Goal: Task Accomplishment & Management: Use online tool/utility

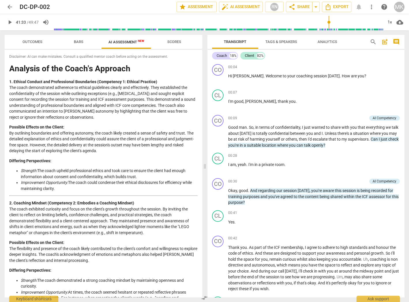
scroll to position [2888, 0]
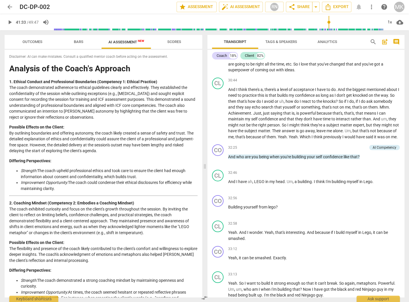
click at [11, 8] on span "arrow_back" at bounding box center [9, 6] width 7 height 7
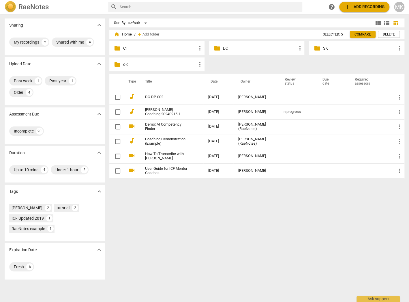
click at [130, 51] on p "CT" at bounding box center [159, 48] width 73 height 6
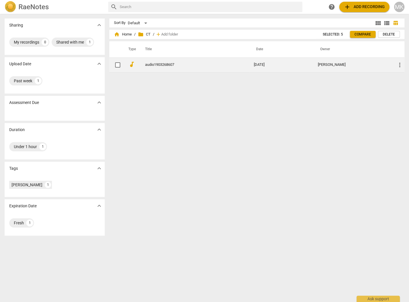
click at [172, 65] on link "audio1903268607" at bounding box center [189, 65] width 88 height 4
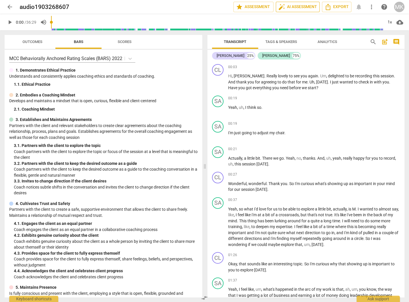
click at [300, 8] on span "auto_fix_high AI Assessment" at bounding box center [298, 6] width 39 height 7
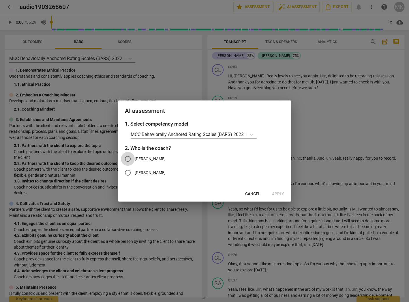
click at [133, 158] on input "[PERSON_NAME]" at bounding box center [128, 159] width 14 height 14
radio input "true"
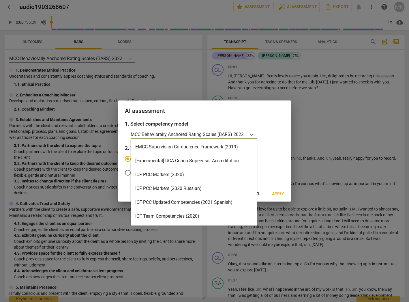
click at [197, 133] on p "MCC Behaviorally Anchored Rating Scales (BARS) 2022" at bounding box center [187, 134] width 113 height 7
click at [186, 173] on div "ICF PCC Markers (2020)" at bounding box center [194, 175] width 126 height 14
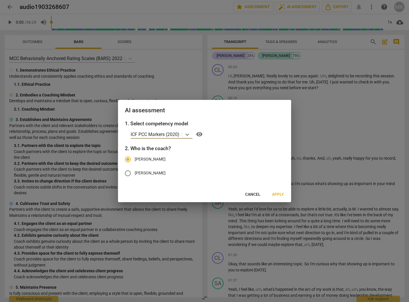
click at [249, 193] on span "Cancel" at bounding box center [252, 195] width 15 height 6
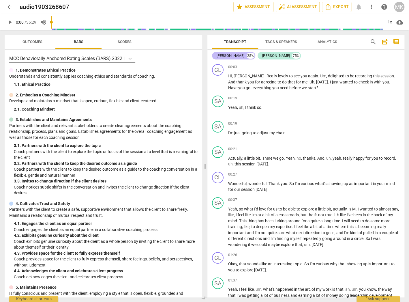
click at [223, 56] on div "[PERSON_NAME]" at bounding box center [231, 56] width 28 height 6
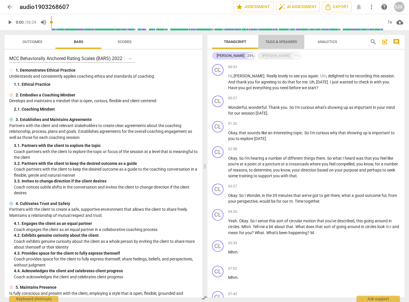
click at [297, 39] on span "Tags & Speakers" at bounding box center [282, 42] width 46 height 8
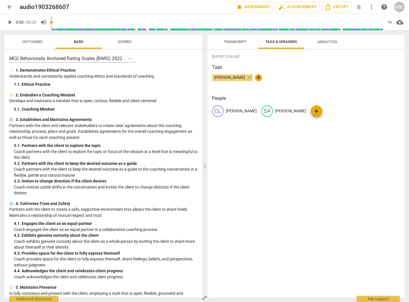
click at [229, 109] on p "[PERSON_NAME]" at bounding box center [241, 111] width 31 height 6
type input "Coach"
click at [246, 130] on div "[DATE]T12:06:36Z Tags [PERSON_NAME] close + People edit Coach delete SA [PERSON…" at bounding box center [306, 174] width 197 height 248
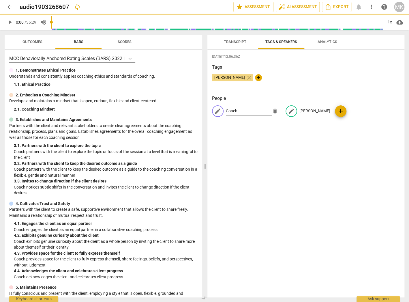
click at [302, 109] on div "edit Coach delete edit [PERSON_NAME] add" at bounding box center [306, 113] width 188 height 16
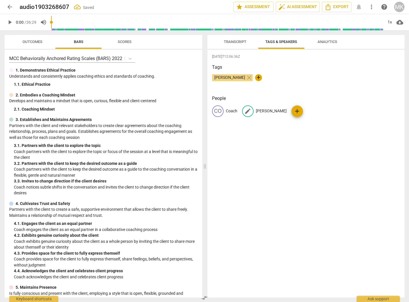
click at [249, 110] on span "edit" at bounding box center [247, 111] width 7 height 7
type input "Client"
click at [273, 151] on div "[DATE]T12:06:36Z Tags [PERSON_NAME] close + People CO Coach edit Client delete …" at bounding box center [306, 174] width 197 height 248
click at [247, 160] on div "[DATE]T12:06:36Z Tags [PERSON_NAME] close + People CO Coach CL Client add" at bounding box center [306, 174] width 197 height 248
click at [289, 8] on span "auto_fix_high AI Assessment" at bounding box center [298, 6] width 39 height 7
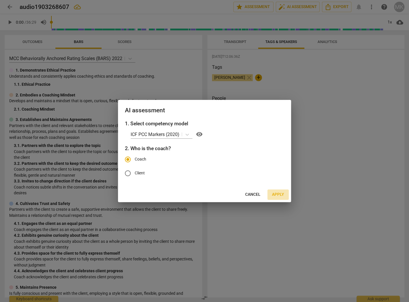
click at [275, 194] on span "Apply" at bounding box center [278, 195] width 12 height 6
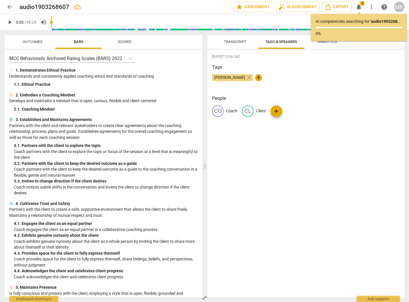
click at [234, 43] on span "Transcript" at bounding box center [235, 42] width 23 height 4
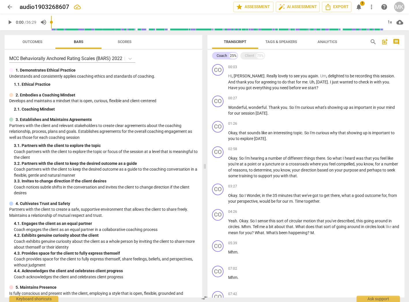
click at [362, 5] on span "1" at bounding box center [362, 3] width 5 height 5
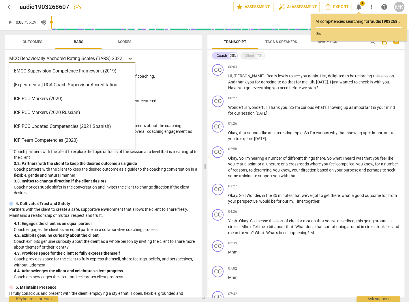
click at [131, 57] on icon at bounding box center [130, 59] width 6 height 6
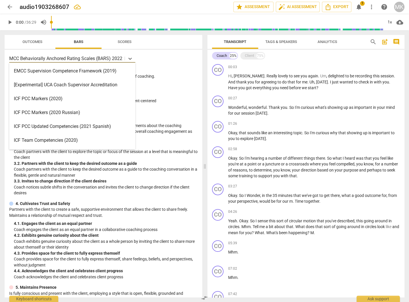
click at [72, 95] on div "ICF PCC Markers (2020)" at bounding box center [72, 99] width 126 height 14
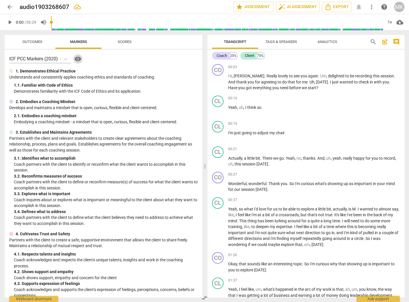
click at [79, 58] on span "visibility" at bounding box center [77, 58] width 7 height 7
click at [356, 8] on div "arrow_back audio1903268607 edit star Assessment auto_fix_high AI Assessment Exp…" at bounding box center [205, 7] width 400 height 10
click at [309, 5] on span "auto_fix_high AI Assessment" at bounding box center [298, 6] width 39 height 7
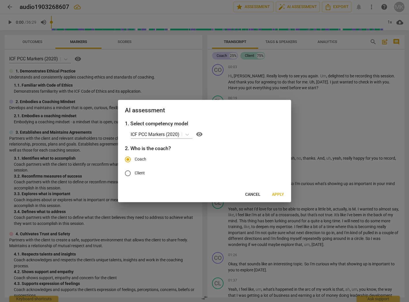
click at [284, 188] on div "AI assessment 1. Select competency model ICF PCC Markers (2020) visibility 2. W…" at bounding box center [204, 151] width 173 height 102
click at [281, 194] on span "Apply" at bounding box center [278, 195] width 12 height 6
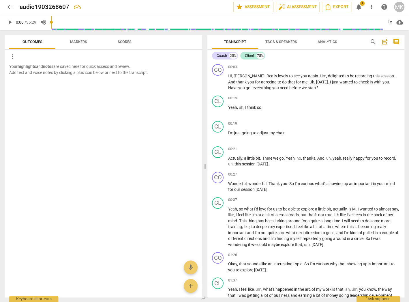
click at [19, 41] on span "Outcomes" at bounding box center [33, 42] width 34 height 8
click at [29, 41] on span "Outcomes" at bounding box center [33, 42] width 20 height 4
click at [78, 41] on span "Markers" at bounding box center [78, 42] width 17 height 4
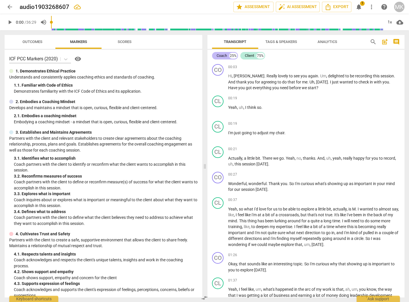
click at [226, 58] on div "Coach" at bounding box center [222, 56] width 10 height 6
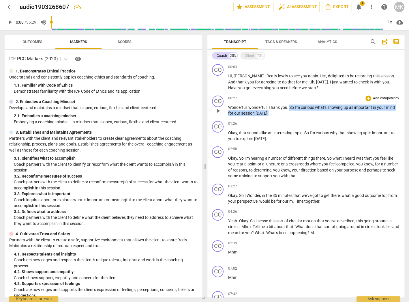
drag, startPoint x: 289, startPoint y: 106, endPoint x: 289, endPoint y: 113, distance: 6.7
click at [289, 113] on p "Wonderful , wonderful . Thank you . So I'm curious what's showing up as importa…" at bounding box center [314, 110] width 172 height 12
copy p "So I'm curious what's showing up as important in your mind for our session [DAT…"
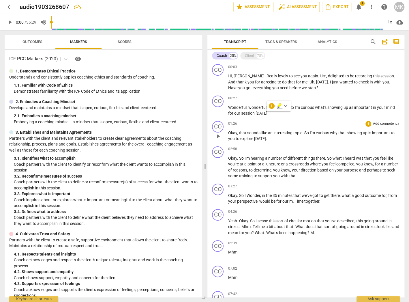
click at [292, 141] on p "Okay , that sounds like an interesting topic . So I'm curious why that showing …" at bounding box center [314, 136] width 172 height 12
drag, startPoint x: 305, startPoint y: 132, endPoint x: 305, endPoint y: 136, distance: 3.8
click at [305, 136] on p "Okay , that sounds like an interesting topic . So I'm curious why that showing …" at bounding box center [314, 136] width 172 height 12
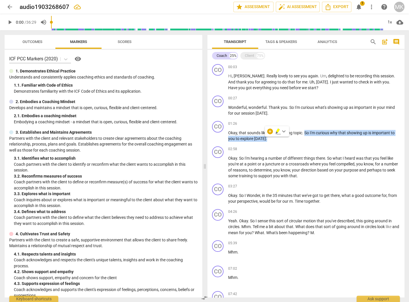
copy p "So I'm curious why that showing up is important to you to explore [DATE] ."
click at [326, 177] on p "Okay . So I'm hearing a number of different things there . So what I heard was …" at bounding box center [314, 167] width 172 height 24
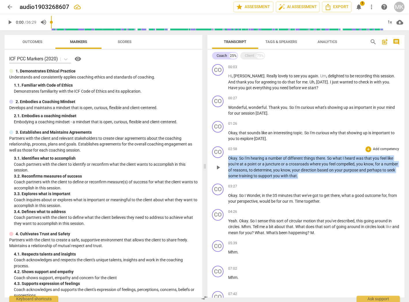
drag, startPoint x: 319, startPoint y: 177, endPoint x: 225, endPoint y: 161, distance: 95.4
click at [225, 161] on div "CO play_arrow pause 02:58 + Add competency keyboard_arrow_right Okay . So I'm h…" at bounding box center [306, 162] width 197 height 37
copy p "Okay . So I'm hearing a number of different things there . So what I heard was …"
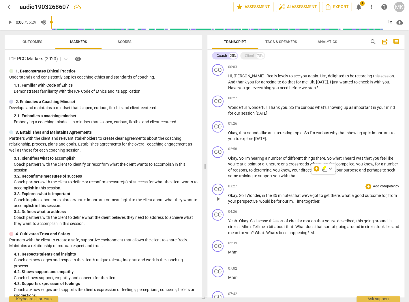
click at [290, 182] on div "CO play_arrow pause 03:27 + Add competency keyboard_arrow_right Okay . So I Won…" at bounding box center [306, 193] width 197 height 25
click at [314, 175] on p "Okay . So I'm hearing a number of different things there . So what I heard was …" at bounding box center [314, 167] width 172 height 24
click at [247, 57] on div "Client" at bounding box center [249, 56] width 9 height 6
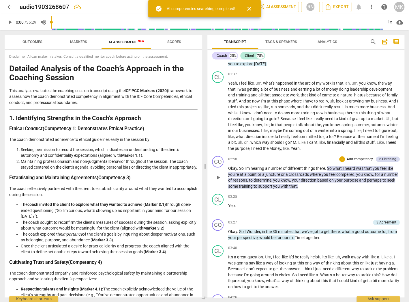
scroll to position [209, 0]
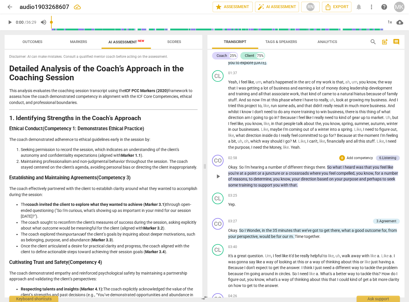
click at [313, 67] on div "CO play_arrow pause 01:26 + Add competency 3.Agreement keyboard_arrow_right Oka…" at bounding box center [306, 55] width 197 height 26
click at [126, 42] on span "AI Assessment New" at bounding box center [127, 42] width 36 height 4
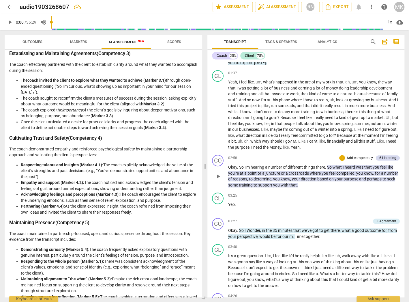
scroll to position [124, 0]
click at [158, 108] on li "The coach sought to reconfirm the client's measures of success during the sessi…" at bounding box center [109, 102] width 177 height 12
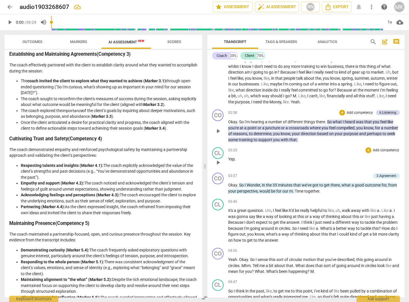
scroll to position [278, 0]
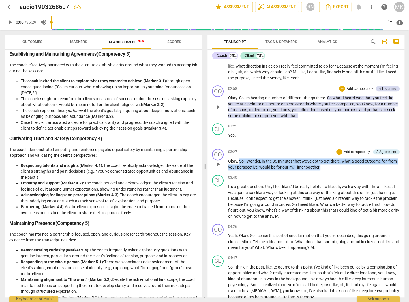
drag, startPoint x: 238, startPoint y: 160, endPoint x: 322, endPoint y: 170, distance: 84.0
click at [322, 170] on div "CO play_arrow pause 03:27 + Add competency 3.Agreement keyboard_arrow_right Oka…" at bounding box center [306, 159] width 197 height 26
copy p "So I Wonder , in the 35 minutes that we've got to get there , what a good outco…"
click at [182, 142] on h3 "Cultivating Trust and Safety (Competency 4)" at bounding box center [103, 139] width 188 height 6
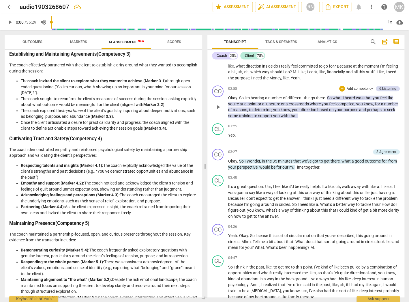
click at [171, 142] on h3 "Cultivating Trust and Safety (Competency 4)" at bounding box center [103, 139] width 188 height 6
click at [100, 180] on li "Respecting talents and insights (Marker 4.1): The coach explicitly acknowledged…" at bounding box center [109, 171] width 177 height 18
drag, startPoint x: 97, startPoint y: 176, endPoint x: 37, endPoint y: 184, distance: 60.3
click at [37, 180] on li "Respecting talents and insights (Marker 4.1): The coach explicitly acknowledged…" at bounding box center [109, 171] width 177 height 18
click at [295, 176] on div "03:40 + Add competency keyboard_arrow_right" at bounding box center [314, 178] width 172 height 6
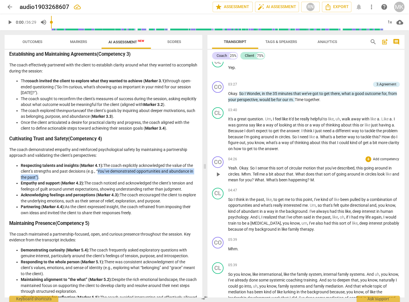
scroll to position [347, 0]
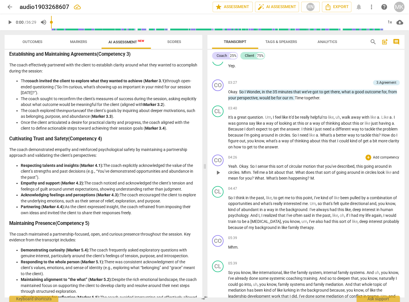
click at [249, 165] on span "." at bounding box center [249, 166] width 2 height 5
click at [277, 176] on span "What's" at bounding box center [272, 178] width 13 height 5
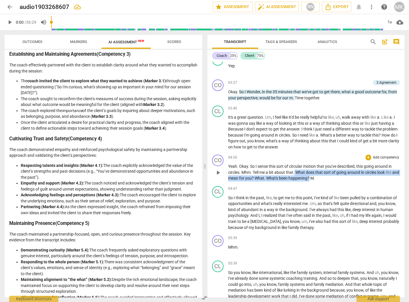
drag, startPoint x: 295, startPoint y: 171, endPoint x: 317, endPoint y: 180, distance: 24.0
click at [317, 180] on p "Yeah . Okay . So I sense this sort of circular motion that you've described , t…" at bounding box center [314, 172] width 172 height 18
copy p "What does that sort of going around in circles look like and mean for you ? Wha…"
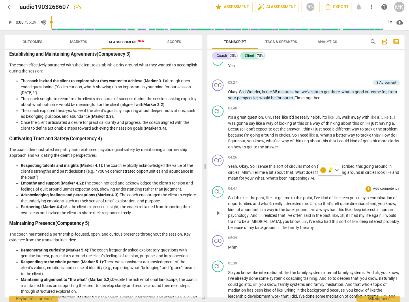
click at [314, 184] on div "CL play_arrow pause 04:47 + Add competency keyboard_arrow_right So I think in t…" at bounding box center [306, 208] width 197 height 49
click at [222, 54] on div "Coach" at bounding box center [222, 56] width 10 height 6
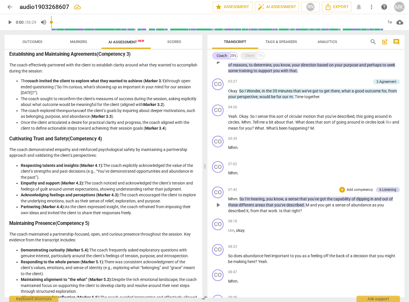
click at [335, 211] on p "Mhm . So I'm hearing , you know , a sense that you've got the capability of dip…" at bounding box center [314, 205] width 172 height 18
drag, startPoint x: 310, startPoint y: 212, endPoint x: 305, endPoint y: 212, distance: 4.9
click at [305, 212] on p "Mhm . So I'm hearing , you know , a sense that you've got the capability of dip…" at bounding box center [314, 205] width 172 height 18
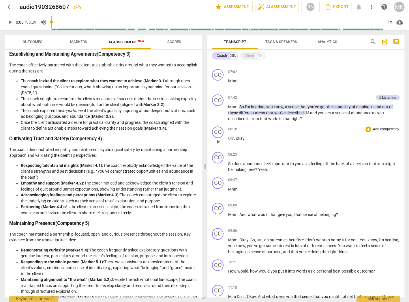
scroll to position [200, 0]
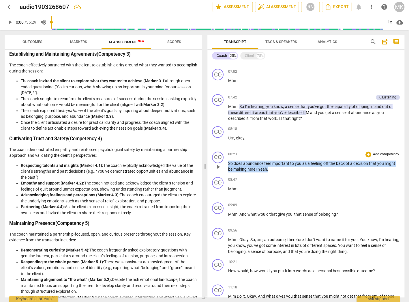
drag, startPoint x: 278, startPoint y: 169, endPoint x: 225, endPoint y: 165, distance: 52.4
click at [225, 165] on div "CO play_arrow pause 08:23 + Add competency keyboard_arrow_right So does abundan…" at bounding box center [306, 161] width 197 height 25
copy p "So does abundance feel important to you as a feeling off the back of a decision…"
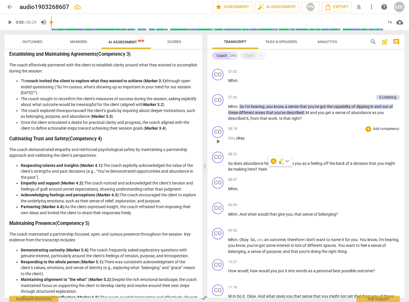
click at [316, 124] on div "CO play_arrow pause 08:18 + Add competency keyboard_arrow_right Um , okay ." at bounding box center [306, 136] width 197 height 25
click at [305, 111] on span "." at bounding box center [305, 112] width 2 height 5
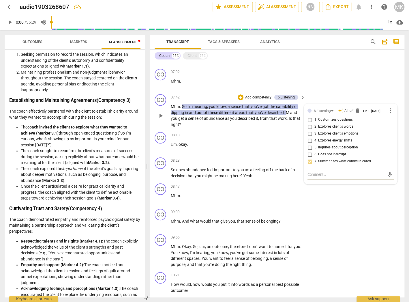
scroll to position [158, 0]
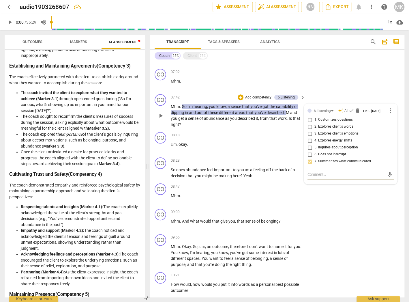
click at [270, 128] on div "CO play_arrow pause 07:42 + Add competency 6.Listening keyboard_arrow_right Mhm…" at bounding box center [277, 111] width 255 height 38
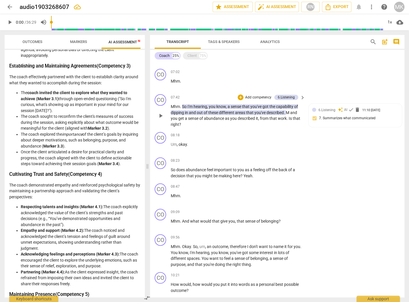
click at [270, 128] on div "CO play_arrow pause 07:42 + Add competency 6.Listening keyboard_arrow_right Mhm…" at bounding box center [277, 111] width 255 height 38
click at [270, 130] on div "CO play_arrow pause 08:18 + Add competency keyboard_arrow_right Um , okay ." at bounding box center [277, 142] width 255 height 25
drag, startPoint x: 270, startPoint y: 129, endPoint x: 213, endPoint y: 150, distance: 61.0
click at [213, 150] on div "08:18 + Add competency keyboard_arrow_right Um , okay ." at bounding box center [238, 142] width 135 height 21
click at [364, 144] on div "CO play_arrow pause 08:18 + Add competency keyboard_arrow_right Um , okay ." at bounding box center [277, 142] width 255 height 25
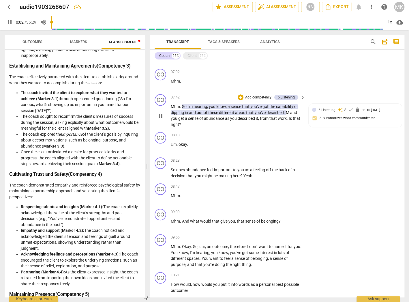
click at [265, 127] on div "CO play_arrow pause 07:42 + Add competency 6.Listening keyboard_arrow_right Mhm…" at bounding box center [277, 111] width 255 height 38
click at [314, 118] on div "6.Listening auto_awesome AI check delete 11:10 [DATE] 7. Summarizes what commun…" at bounding box center [355, 116] width 86 height 18
type input "5"
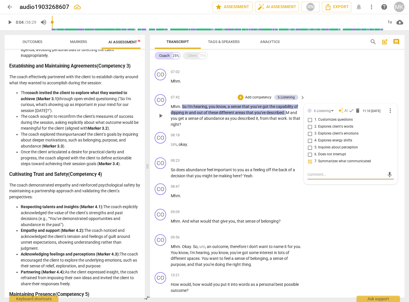
click at [309, 163] on input "7. Summarizes what communicated" at bounding box center [309, 161] width 9 height 7
checkbox input "true"
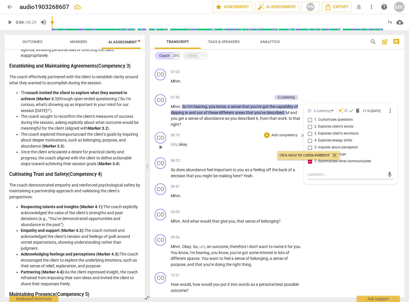
click at [263, 154] on div "CO play_arrow pause 08:18 + Add competency keyboard_arrow_right Um , okay ." at bounding box center [277, 142] width 255 height 25
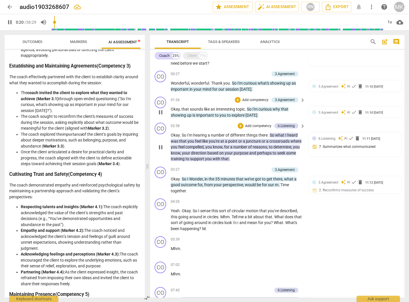
scroll to position [46, 0]
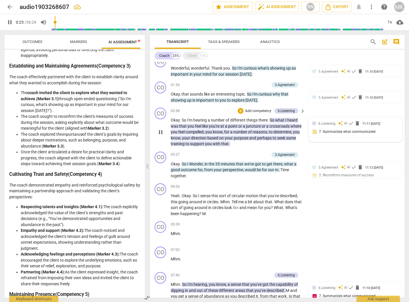
click at [345, 132] on div "6.Listening auto_awesome AI check delete 11:11 [DATE] 7. Summarizes what commun…" at bounding box center [355, 130] width 86 height 18
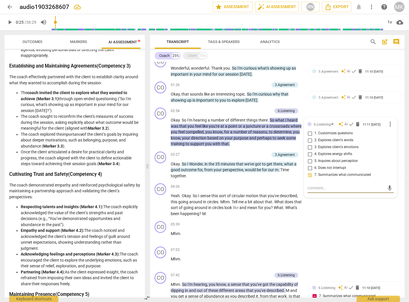
click at [234, 139] on span "your" at bounding box center [229, 138] width 9 height 5
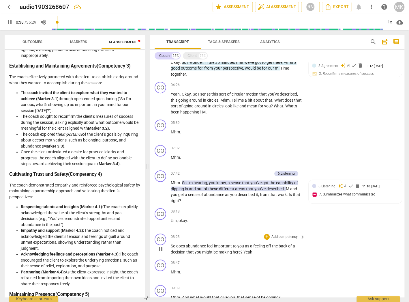
scroll to position [162, 0]
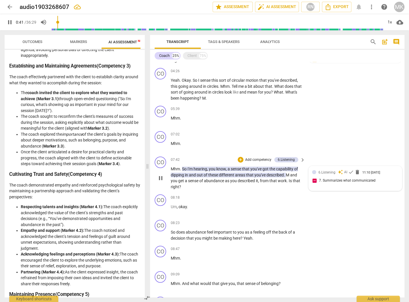
click at [313, 180] on div "6.Listening auto_awesome AI check delete 11:10 [DATE] 7. Summarizes what commun…" at bounding box center [355, 178] width 86 height 18
type input "42"
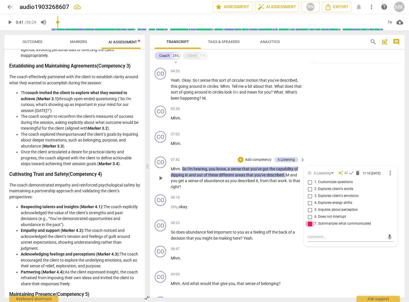
click at [307, 226] on input "7. Summarizes what communicated" at bounding box center [309, 223] width 9 height 7
click at [307, 224] on input "7. Summarizes what communicated" at bounding box center [309, 223] width 9 height 7
checkbox input "true"
click at [253, 207] on p "Um , okay ." at bounding box center [237, 207] width 132 height 6
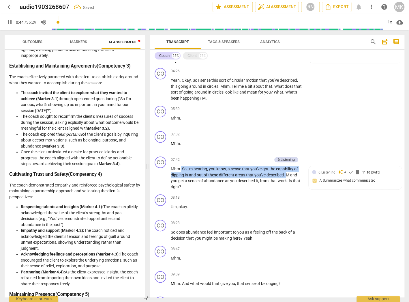
drag, startPoint x: 181, startPoint y: 168, endPoint x: 287, endPoint y: 175, distance: 106.2
click at [287, 175] on p "Mhm . So I'm hearing , you know , a sense that you've got the capability of dip…" at bounding box center [237, 178] width 132 height 24
copy p "So I'm hearing , you know , a sense that you've got the capability of dipping i…"
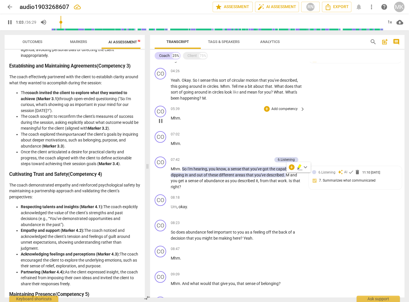
click at [213, 123] on div "05:39 + Add competency keyboard_arrow_right Mhm ." at bounding box center [238, 116] width 135 height 21
click at [211, 123] on div "05:39 + Add competency keyboard_arrow_right Mhm ." at bounding box center [238, 116] width 135 height 21
click at [314, 181] on div "6.Listening auto_awesome AI check delete 11:10 [DATE] 7. Summarizes what commun…" at bounding box center [355, 178] width 86 height 18
type input "66"
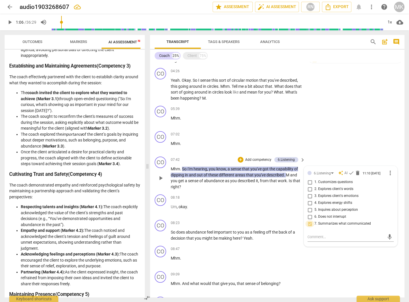
click at [310, 225] on input "7. Summarizes what communicated" at bounding box center [309, 223] width 9 height 7
click at [310, 226] on input "7. Summarizes what communicated" at bounding box center [309, 223] width 9 height 7
checkbox input "true"
click at [283, 212] on div "08:18 + Add competency keyboard_arrow_right Um , okay ." at bounding box center [238, 204] width 135 height 21
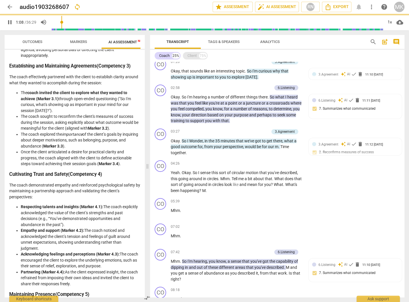
click at [192, 57] on div "Client" at bounding box center [192, 56] width 9 height 6
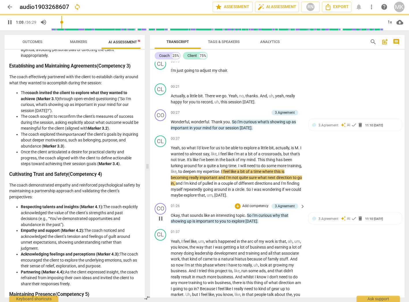
scroll to position [213, 0]
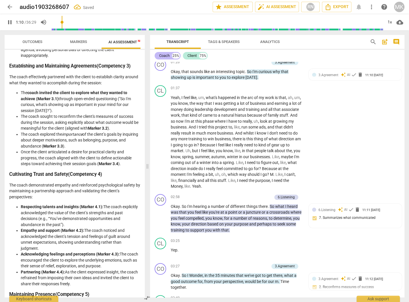
click at [158, 54] on div "Coach 25%" at bounding box center [168, 56] width 26 height 8
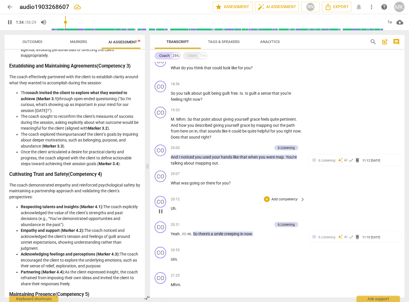
scroll to position [676, 0]
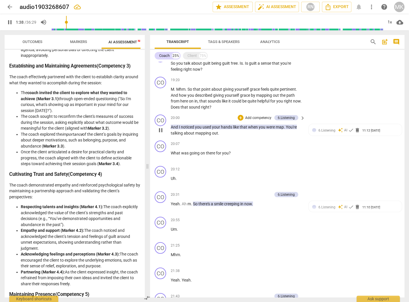
drag, startPoint x: 170, startPoint y: 131, endPoint x: 257, endPoint y: 134, distance: 87.5
click at [257, 134] on div "CO play_arrow pause 20:00 + Add competency 6.Listening keyboard_arrow_right And…" at bounding box center [277, 125] width 255 height 26
click at [257, 136] on p "And I noticed you used your hands like that when you were map . You're talking …" at bounding box center [237, 130] width 132 height 12
drag, startPoint x: 240, startPoint y: 135, endPoint x: 168, endPoint y: 131, distance: 72.0
click at [168, 131] on div "CO play_arrow pause 20:00 + Add competency 6.Listening keyboard_arrow_right And…" at bounding box center [277, 125] width 255 height 26
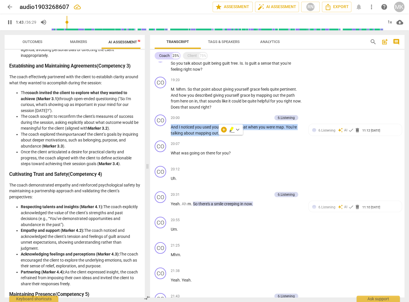
copy p "And I noticed you used your hands like that when you were map . You're talking …"
click at [256, 207] on p "Yeah . Ah m . So there's a smile creeping in now ." at bounding box center [237, 204] width 132 height 6
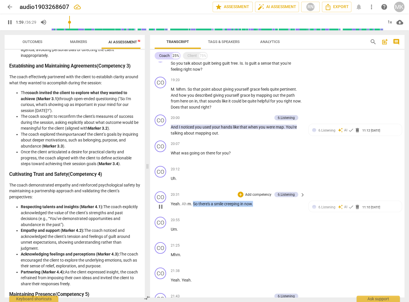
drag, startPoint x: 258, startPoint y: 208, endPoint x: 193, endPoint y: 208, distance: 65.5
click at [193, 207] on p "Yeah . Ah m . So there's a smile creeping in now ." at bounding box center [237, 204] width 132 height 6
copy p "So there's a smile creeping in now ."
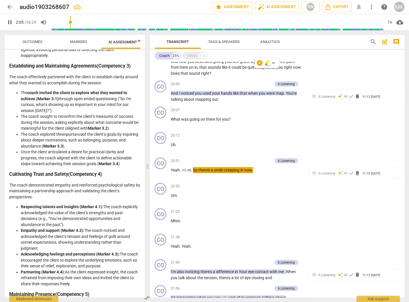
scroll to position [815, 0]
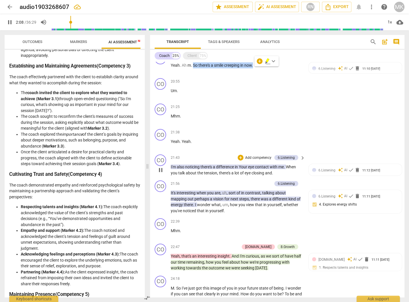
click at [207, 175] on span "tension" at bounding box center [210, 173] width 13 height 5
drag, startPoint x: 171, startPoint y: 169, endPoint x: 192, endPoint y: 169, distance: 20.2
click at [192, 169] on p "I'm also noticing there's a difference in Your eye contact with me . When you t…" at bounding box center [237, 170] width 132 height 12
click at [190, 178] on div "CO play_arrow pause 21:43 + Add competency 6.Listening keyboard_arrow_right I'm…" at bounding box center [277, 165] width 255 height 26
drag, startPoint x: 170, startPoint y: 170, endPoint x: 225, endPoint y: 167, distance: 55.2
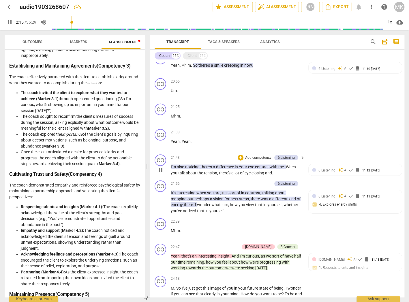
click at [225, 167] on div "CO play_arrow pause 21:43 + Add competency 6.Listening keyboard_arrow_right I'm…" at bounding box center [277, 165] width 255 height 26
drag, startPoint x: 171, startPoint y: 169, endPoint x: 289, endPoint y: 169, distance: 117.8
click at [289, 169] on p "I'm also noticing there's a difference in Your eye contact with me . When you t…" at bounding box center [237, 170] width 132 height 12
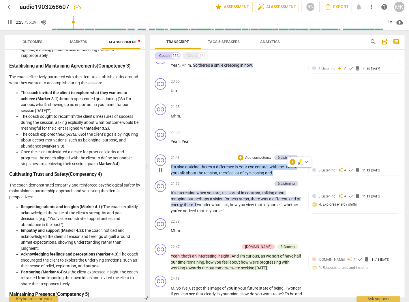
click at [278, 176] on p "I'm also noticing there's a difference in Your eye contact with me . When you t…" at bounding box center [237, 170] width 132 height 12
copy p "I'm also noticing there's a difference in Your eye contact with me . When you t…"
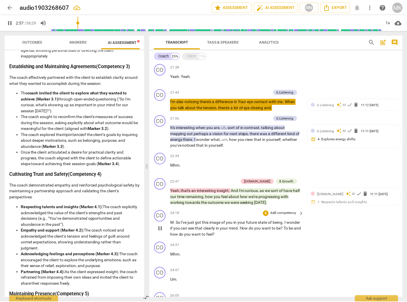
scroll to position [907, 0]
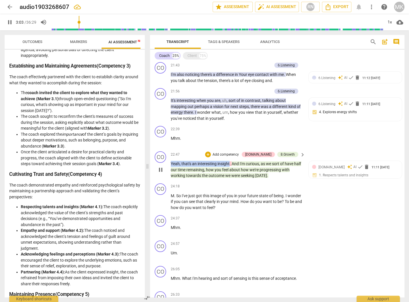
drag, startPoint x: 230, startPoint y: 165, endPoint x: 169, endPoint y: 164, distance: 60.3
click at [169, 164] on div "CO play_arrow pause 22:47 + Add competency [DOMAIN_NAME] 8.Growth keyboard_arro…" at bounding box center [277, 165] width 255 height 32
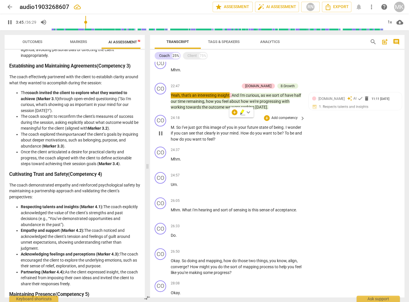
scroll to position [954, 0]
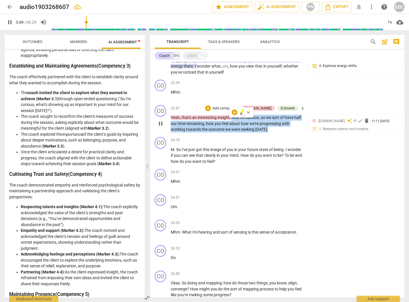
drag, startPoint x: 271, startPoint y: 131, endPoint x: 233, endPoint y: 118, distance: 40.3
click at [233, 118] on p "Yeah , that's an interesting insight . And I'm curious , as we sort of have hal…" at bounding box center [237, 124] width 132 height 18
click at [287, 108] on div "8.Growth" at bounding box center [288, 108] width 14 height 5
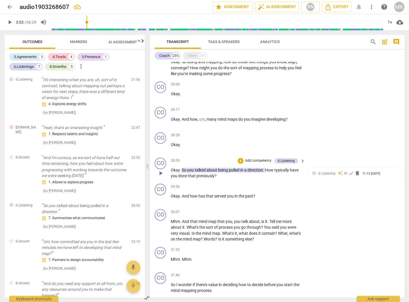
scroll to position [1178, 0]
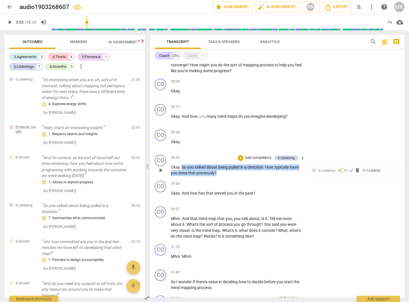
drag, startPoint x: 182, startPoint y: 167, endPoint x: 260, endPoint y: 173, distance: 78.4
click at [260, 173] on p "Okay . So you talked about being pulled in a direction . How typically have you…" at bounding box center [237, 170] width 132 height 12
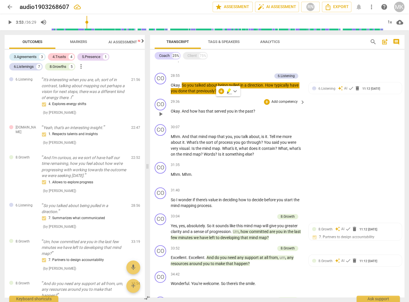
scroll to position [1270, 0]
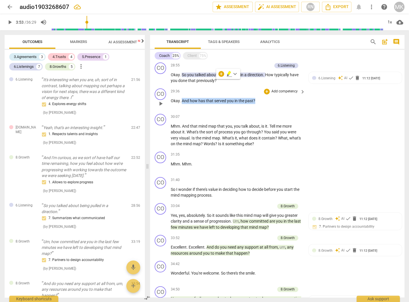
drag, startPoint x: 258, startPoint y: 102, endPoint x: 182, endPoint y: 102, distance: 75.6
click at [182, 102] on p "Okay . And how has that served you in the past ?" at bounding box center [237, 101] width 132 height 6
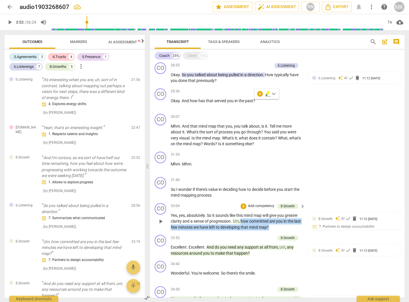
drag, startPoint x: 279, startPoint y: 227, endPoint x: 242, endPoint y: 222, distance: 37.3
click at [242, 222] on p "Yes , yes , absolutely . So it sounds like this mind map will give you greater …" at bounding box center [237, 221] width 132 height 18
click at [206, 261] on div "34:42 + Add competency keyboard_arrow_right" at bounding box center [238, 264] width 135 height 6
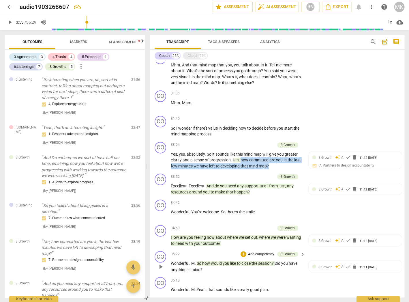
scroll to position [1339, 0]
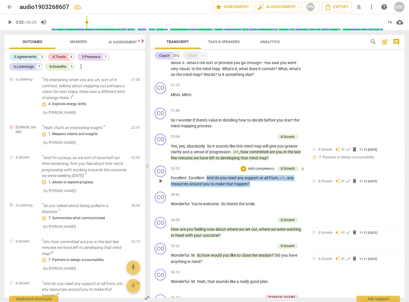
drag, startPoint x: 252, startPoint y: 184, endPoint x: 208, endPoint y: 179, distance: 44.4
click at [208, 179] on p "Excellent . Excellent . And do you need any support at all from , um , any reso…" at bounding box center [237, 181] width 132 height 12
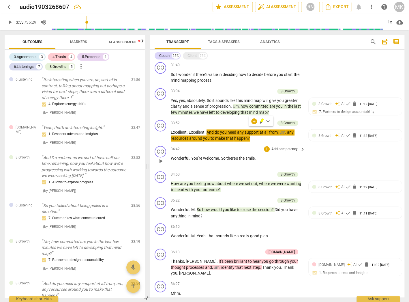
scroll to position [1406, 0]
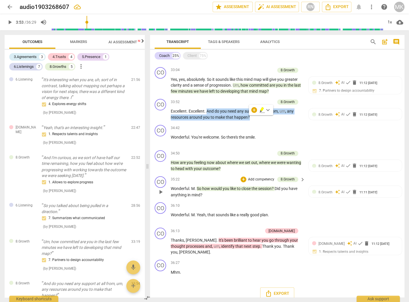
click at [211, 190] on span "would" at bounding box center [217, 188] width 12 height 5
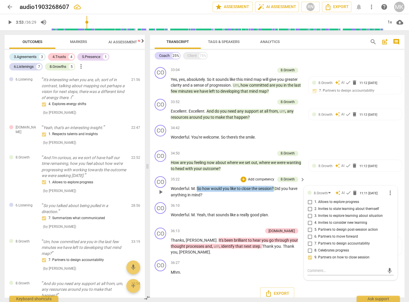
drag, startPoint x: 196, startPoint y: 188, endPoint x: 275, endPoint y: 187, distance: 78.8
click at [275, 187] on p "Wonderful . M . So how would you like to close the session ? Did you have anyth…" at bounding box center [237, 192] width 132 height 12
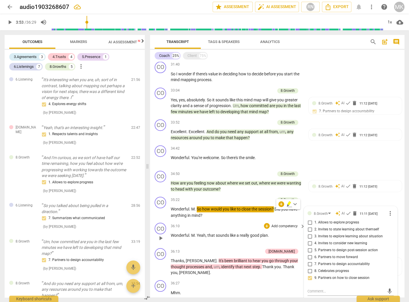
scroll to position [1383, 0]
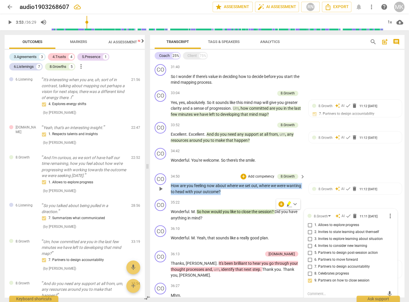
drag, startPoint x: 244, startPoint y: 193, endPoint x: 171, endPoint y: 187, distance: 73.3
click at [171, 187] on p "How are you feeling now about where we set out , where we were wanting to head …" at bounding box center [237, 189] width 132 height 12
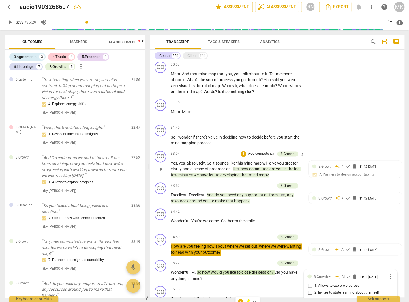
scroll to position [1221, 0]
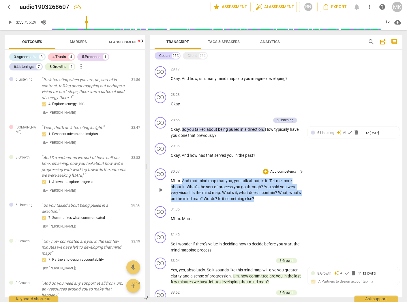
drag, startPoint x: 271, startPoint y: 194, endPoint x: 182, endPoint y: 176, distance: 91.6
click at [182, 178] on p "Mhm . And that mind map that you , you talk about , is it . Tell me more about …" at bounding box center [236, 190] width 130 height 24
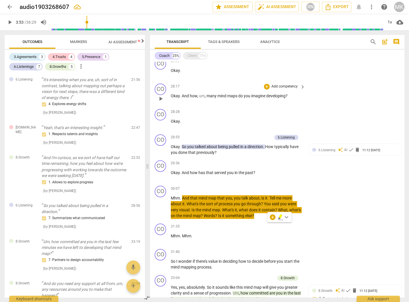
scroll to position [1175, 0]
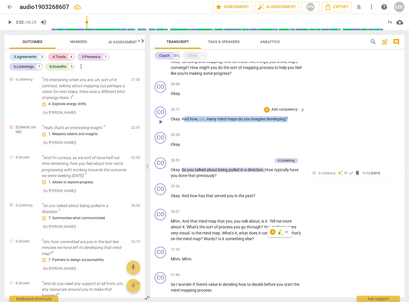
drag, startPoint x: 287, startPoint y: 119, endPoint x: 183, endPoint y: 119, distance: 103.3
click at [183, 119] on p "Okay . And how , um , many mind maps do you imagine developing ?" at bounding box center [237, 119] width 132 height 6
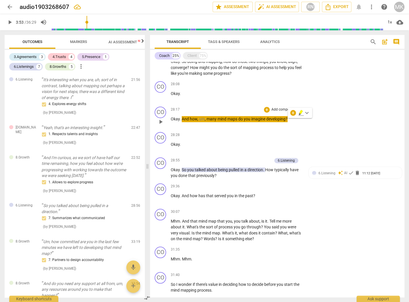
scroll to position [1106, 0]
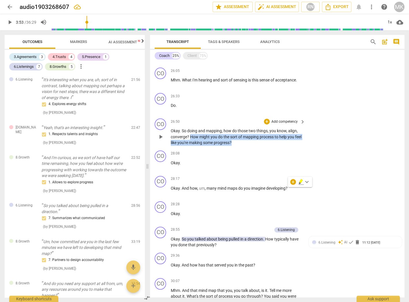
drag, startPoint x: 246, startPoint y: 144, endPoint x: 191, endPoint y: 139, distance: 55.3
click at [191, 139] on p "Okay . So doing and mapping , how do those two things , you know , align , conv…" at bounding box center [237, 137] width 132 height 18
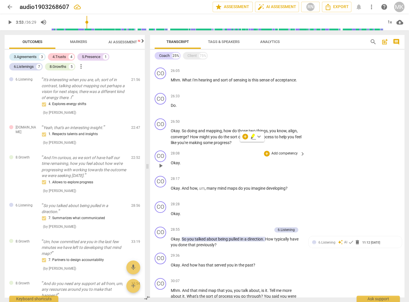
click at [239, 166] on p "Okay ." at bounding box center [237, 163] width 132 height 6
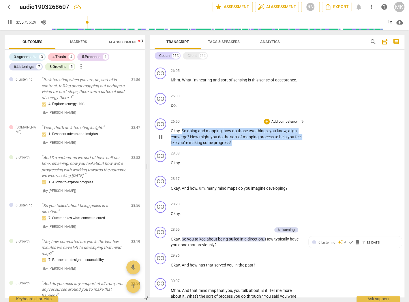
drag, startPoint x: 215, startPoint y: 143, endPoint x: 181, endPoint y: 133, distance: 35.0
click at [181, 133] on p "Okay . So doing and mapping , how do those two things , you know , align , conv…" at bounding box center [237, 137] width 132 height 18
click at [301, 81] on div "Mhm . What I'm hearing and sort of sensing is this sense of acceptance ." at bounding box center [238, 80] width 135 height 6
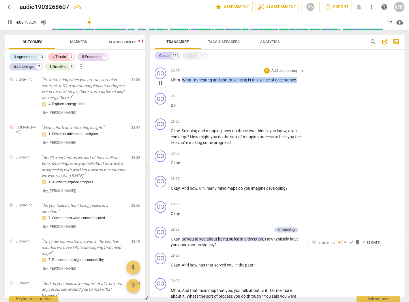
drag, startPoint x: 300, startPoint y: 82, endPoint x: 182, endPoint y: 84, distance: 117.5
click at [182, 83] on p "Mhm . What I'm hearing and sort of sensing is this sense of acceptance ." at bounding box center [237, 80] width 132 height 6
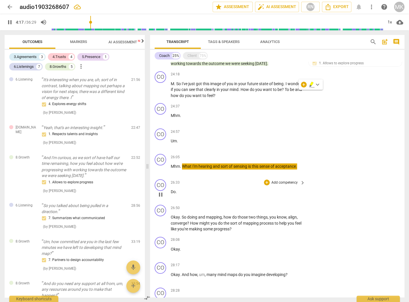
scroll to position [990, 0]
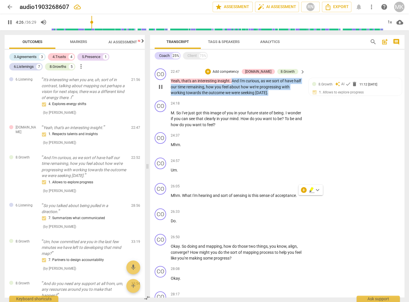
drag, startPoint x: 274, startPoint y: 97, endPoint x: 232, endPoint y: 84, distance: 43.1
click at [232, 84] on p "Yeah , that's an interesting insight . And I'm curious , as we sort of have hal…" at bounding box center [237, 87] width 132 height 18
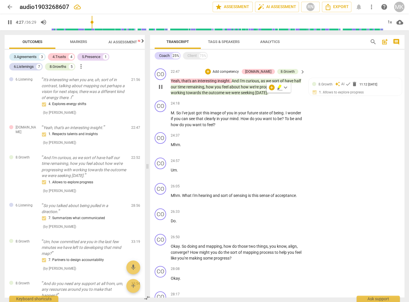
click at [218, 83] on span "insight" at bounding box center [224, 81] width 12 height 5
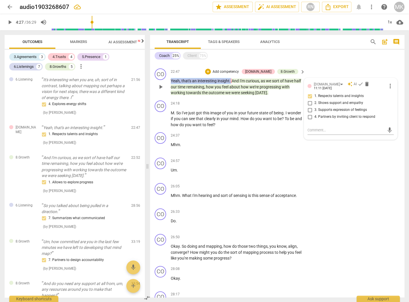
drag, startPoint x: 231, startPoint y: 83, endPoint x: 169, endPoint y: 83, distance: 62.3
click at [169, 83] on div "CO play_arrow pause 22:47 + Add competency [DOMAIN_NAME] 8.Growth keyboard_arro…" at bounding box center [277, 82] width 255 height 32
click at [238, 92] on span "were" at bounding box center [236, 92] width 10 height 5
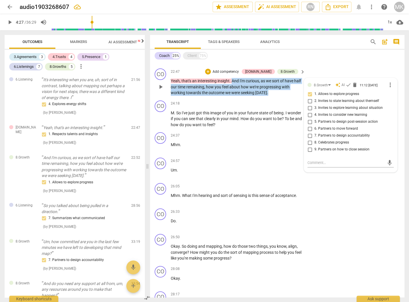
drag, startPoint x: 272, startPoint y: 96, endPoint x: 233, endPoint y: 83, distance: 40.5
click at [233, 83] on p "Yeah , that's an interesting insight . And I'm curious , as we sort of have hal…" at bounding box center [237, 87] width 132 height 18
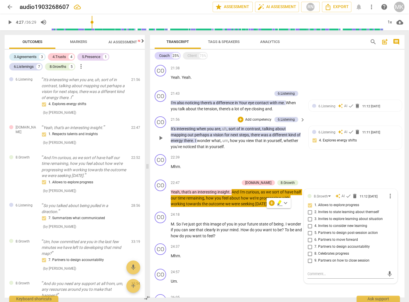
scroll to position [875, 0]
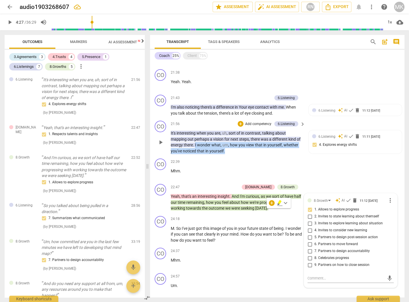
drag, startPoint x: 248, startPoint y: 154, endPoint x: 200, endPoint y: 148, distance: 49.1
click at [200, 148] on p "It's interesting when you are , uh , sort of in contrast , talking about mappin…" at bounding box center [237, 142] width 132 height 24
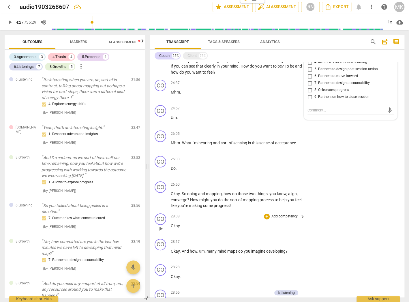
scroll to position [1059, 0]
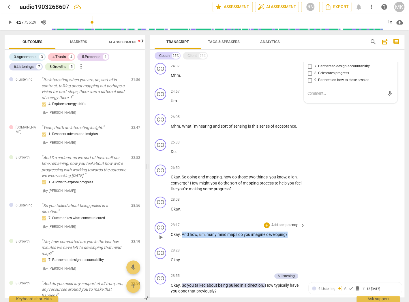
drag, startPoint x: 292, startPoint y: 236, endPoint x: 182, endPoint y: 236, distance: 109.7
click at [182, 236] on p "Okay . And how , um , many mind maps do you imagine developing ?" at bounding box center [237, 234] width 132 height 6
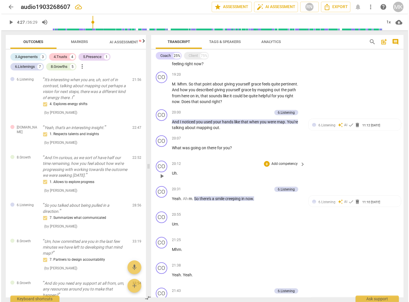
scroll to position [667, 0]
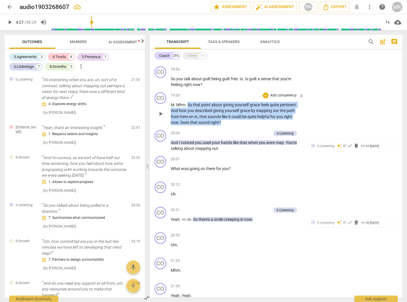
drag, startPoint x: 227, startPoint y: 120, endPoint x: 188, endPoint y: 102, distance: 43.4
click at [188, 102] on p "M . Mhm . So that point about giving yourself grace feels quite pertinent . And…" at bounding box center [236, 114] width 130 height 24
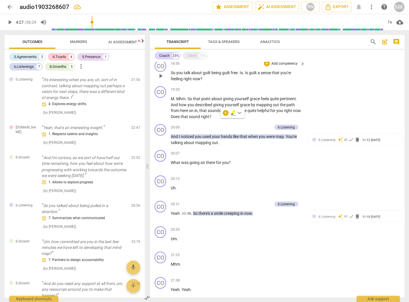
click at [245, 75] on span "Is" at bounding box center [247, 72] width 4 height 5
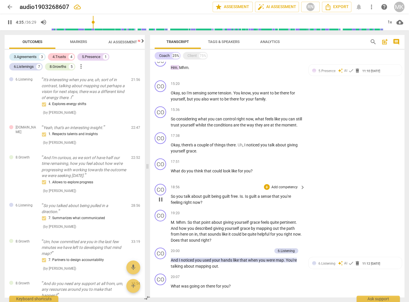
scroll to position [640, 0]
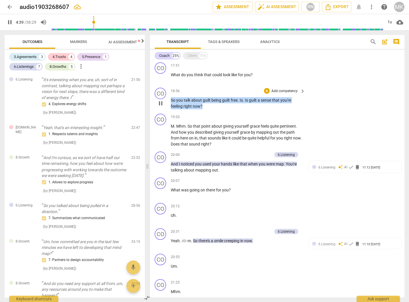
drag, startPoint x: 206, startPoint y: 110, endPoint x: 171, endPoint y: 106, distance: 35.5
click at [171, 106] on p "So you talk about guilt being guilt free . Is . Is guilt a sense that you're fe…" at bounding box center [237, 103] width 132 height 12
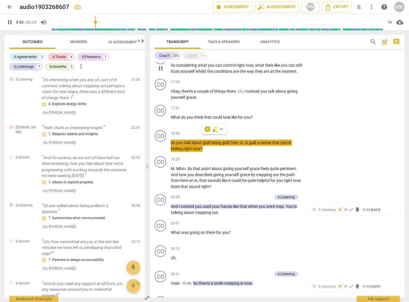
scroll to position [570, 0]
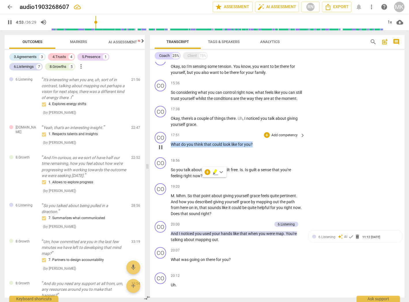
drag, startPoint x: 255, startPoint y: 149, endPoint x: 170, endPoint y: 145, distance: 85.5
click at [170, 145] on div "CO play_arrow pause 17:51 + Add competency keyboard_arrow_right What do you thi…" at bounding box center [277, 141] width 255 height 25
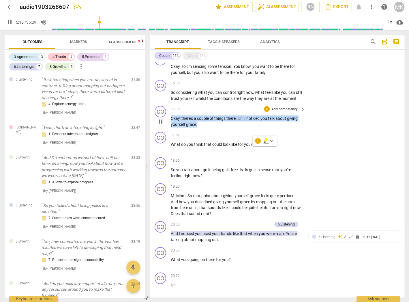
drag, startPoint x: 210, startPoint y: 127, endPoint x: 172, endPoint y: 121, distance: 38.9
click at [172, 121] on p "Okay , there's a couple of things there . Uh , I noticed you talk about giving …" at bounding box center [237, 121] width 132 height 12
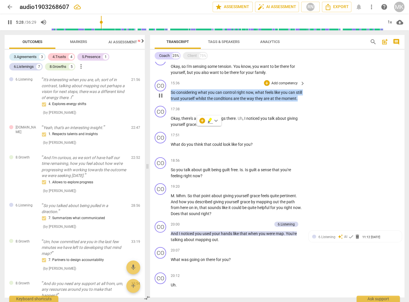
drag, startPoint x: 207, startPoint y: 102, endPoint x: 171, endPoint y: 91, distance: 37.5
click at [171, 91] on p "So considering what you can control right now , what feels like you can still t…" at bounding box center [237, 95] width 132 height 12
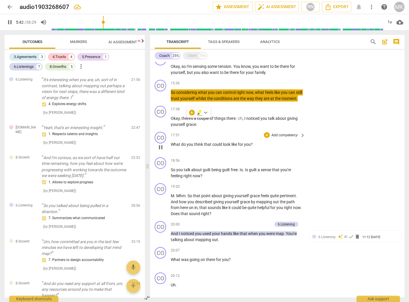
scroll to position [547, 0]
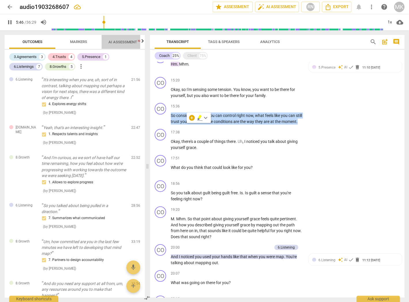
click at [137, 46] on span "AI Assessment New" at bounding box center [127, 42] width 50 height 9
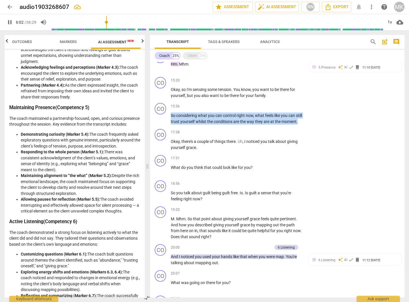
scroll to position [346, 0]
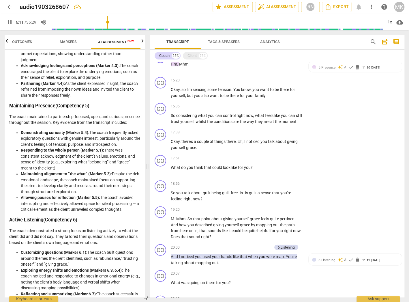
click at [67, 165] on li "Responding to the whole person (Marker 5.1): There was consistent acknowledgmen…" at bounding box center [80, 159] width 119 height 24
click at [371, 41] on span "search" at bounding box center [373, 41] width 7 height 7
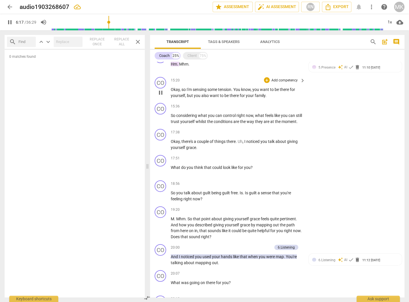
type input "378"
type input "g"
type input "378"
type input "gr"
type input "379"
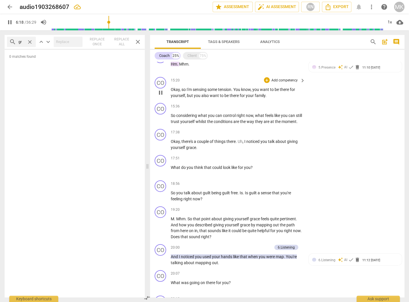
type input "gra"
type input "379"
type input "grac"
type input "379"
type input "grace"
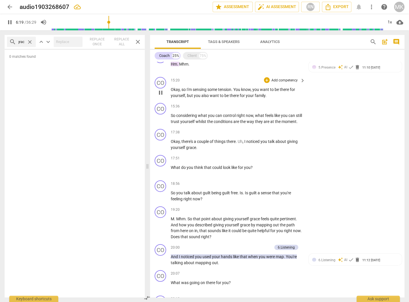
scroll to position [0, 3]
type input "381"
type input "gra"
type input "382"
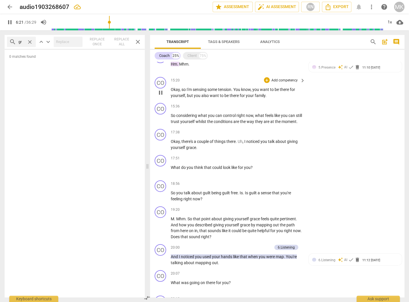
type input "g"
type input "382"
type input "383"
type input "g"
type input "384"
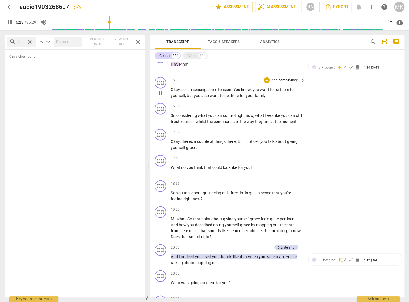
type input "gr"
type input "384"
type input "gra"
type input "384"
type input "grac"
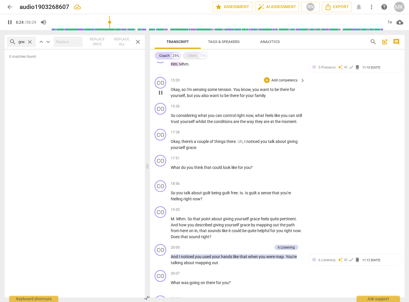
type input "384"
type input "grace"
type input "385"
type input "grace"
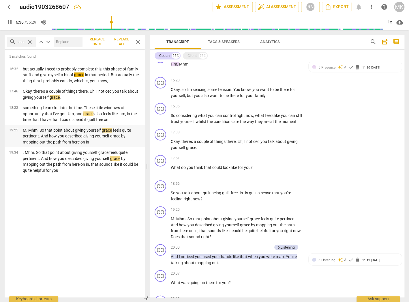
scroll to position [0, 0]
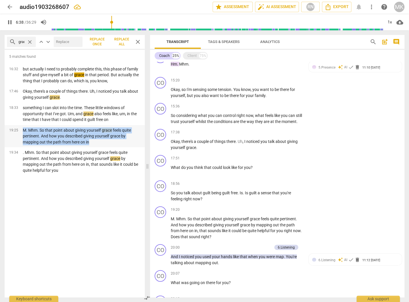
drag, startPoint x: 97, startPoint y: 142, endPoint x: 20, endPoint y: 128, distance: 78.7
click at [20, 128] on div "M. Mhm. So that point about giving yourself grace feels quite pertinent. And ho…" at bounding box center [81, 136] width 127 height 18
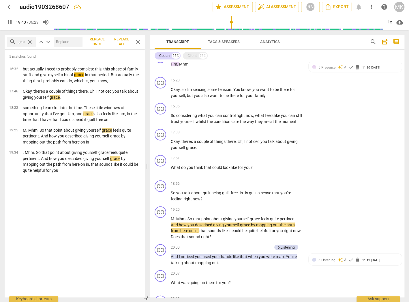
click at [2, 14] on div "pause 19:40 / 36:29 volume_up 1x cloud_download" at bounding box center [204, 22] width 409 height 16
click at [137, 40] on span "close" at bounding box center [137, 41] width 7 height 7
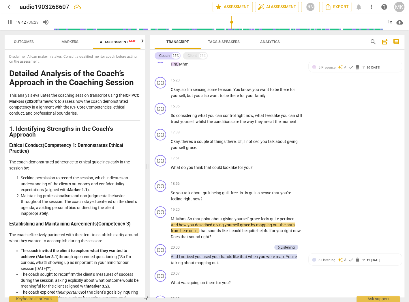
scroll to position [0, 10]
click at [115, 42] on span "AI Assessment New" at bounding box center [116, 42] width 36 height 4
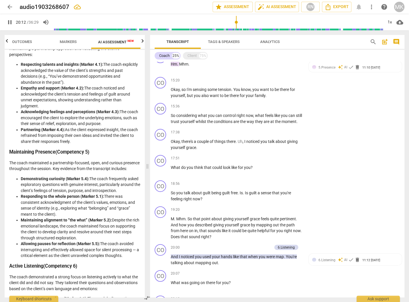
scroll to position [794, 0]
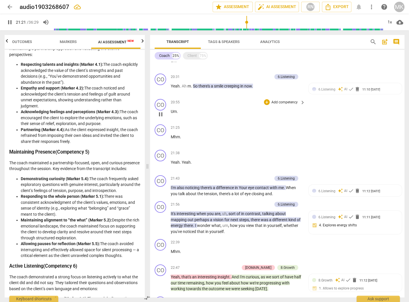
click at [237, 113] on p "Um ." at bounding box center [237, 112] width 132 height 6
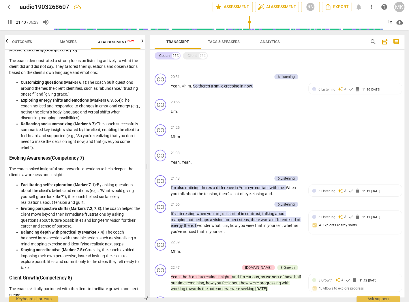
scroll to position [531, 0]
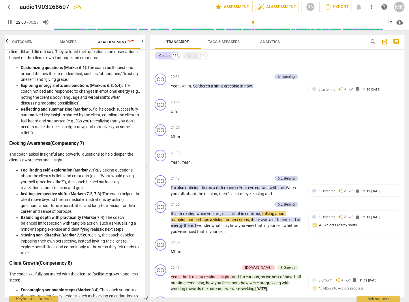
click at [372, 42] on span "search" at bounding box center [373, 41] width 7 height 7
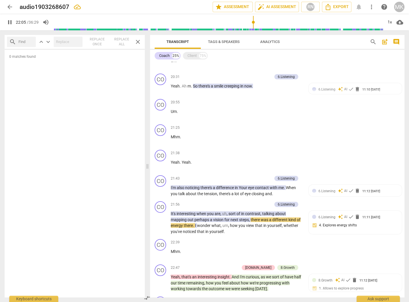
type input "1325"
type input "g"
type input "1326"
type input "gr"
type input "1326"
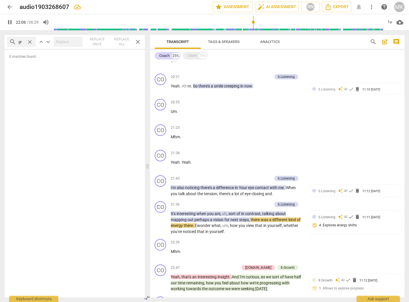
type input "gra"
type input "1326"
type input "grac"
type input "1327"
type input "grace"
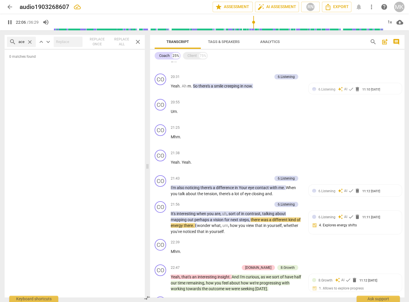
type input "1327"
type input "grace#"
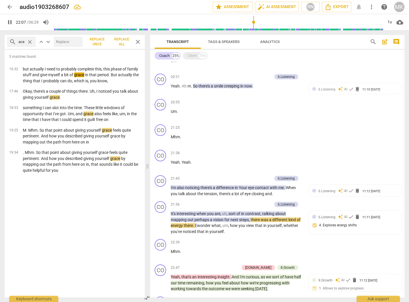
scroll to position [0, 5]
type input "1344"
type input "grace#"
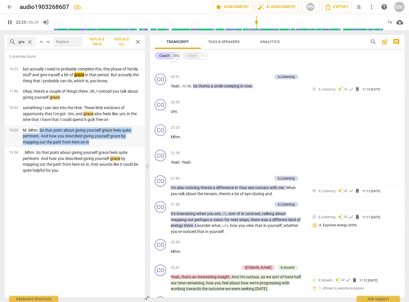
drag, startPoint x: 96, startPoint y: 142, endPoint x: 39, endPoint y: 131, distance: 57.7
click at [39, 131] on p "M. Mhm. So that point about giving yourself grace feels quite pertinent. And ho…" at bounding box center [81, 136] width 117 height 18
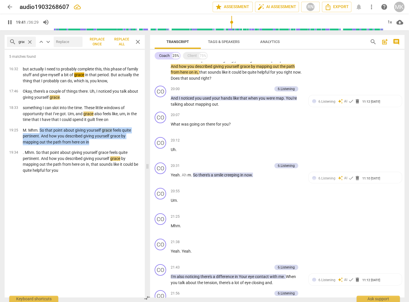
click at [138, 42] on span "close" at bounding box center [137, 41] width 7 height 7
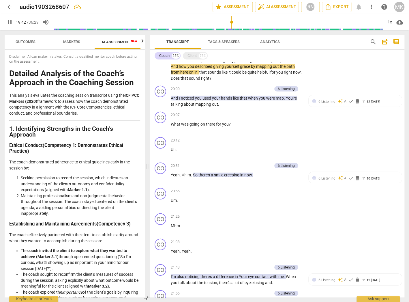
scroll to position [0, 10]
click at [108, 41] on span "AI Assessment New" at bounding box center [116, 42] width 36 height 4
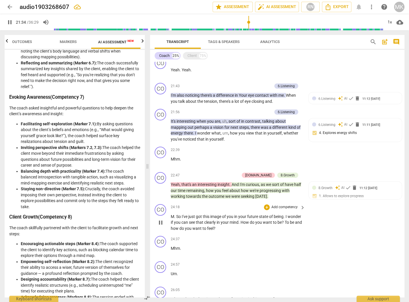
scroll to position [890, 0]
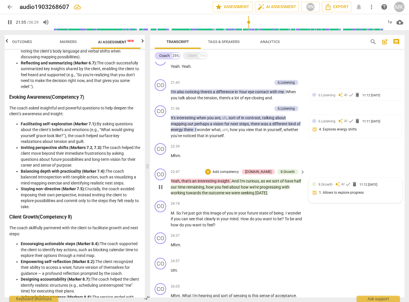
click at [322, 186] on span "8.Growth" at bounding box center [326, 184] width 14 height 4
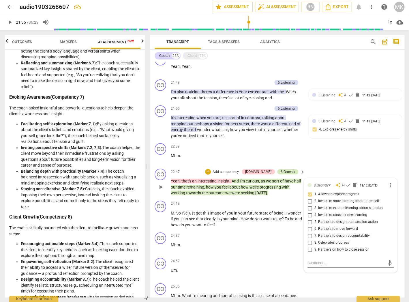
click at [282, 174] on div "8.Growth" at bounding box center [288, 171] width 14 height 5
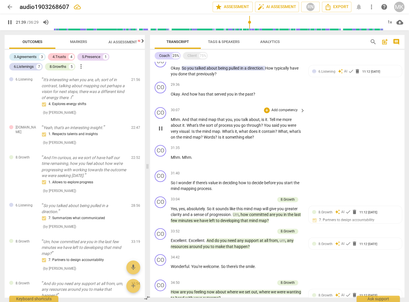
scroll to position [1283, 0]
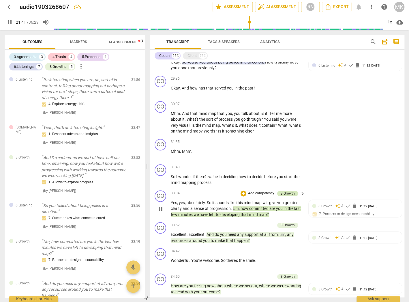
click at [288, 193] on div "8.Growth" at bounding box center [288, 193] width 14 height 5
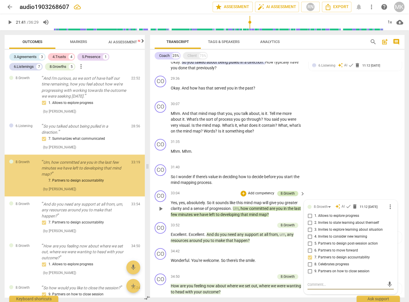
scroll to position [496, 0]
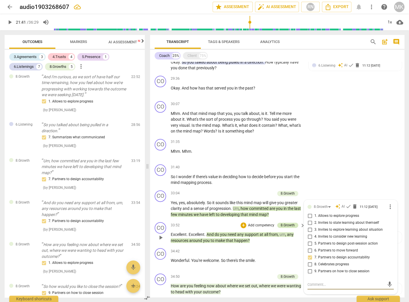
click at [284, 224] on div "8.Growth" at bounding box center [288, 225] width 14 height 5
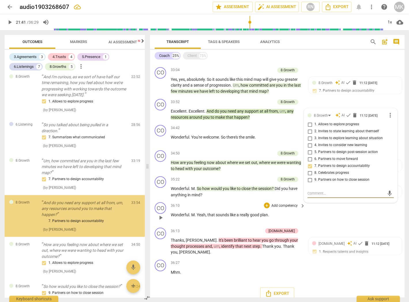
scroll to position [537, 0]
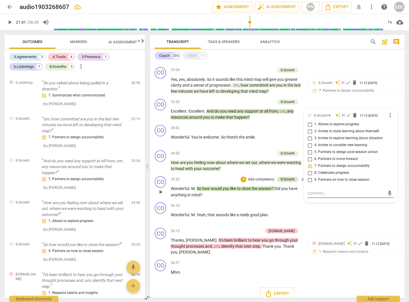
click at [284, 177] on div "8.Growth" at bounding box center [288, 179] width 14 height 5
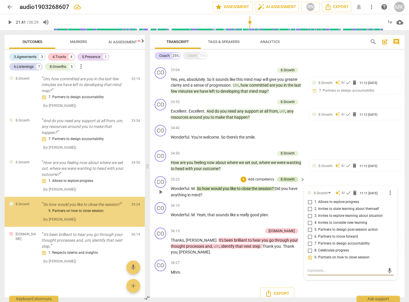
scroll to position [589, 0]
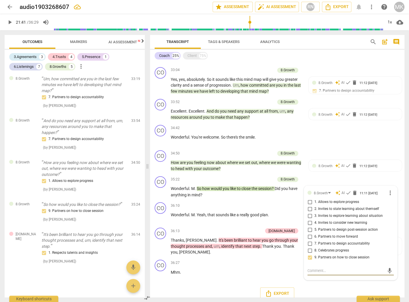
click at [122, 41] on span "AI Assessment New" at bounding box center [127, 42] width 36 height 4
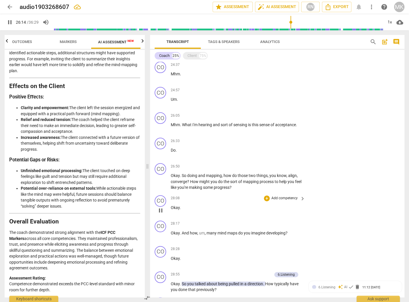
scroll to position [1099, 0]
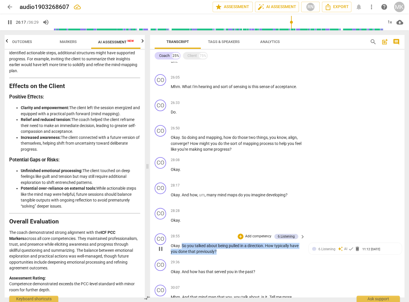
drag, startPoint x: 225, startPoint y: 255, endPoint x: 182, endPoint y: 248, distance: 43.5
click at [182, 248] on p "Okay . So you talked about being pulled in a direction . How typically have you…" at bounding box center [237, 249] width 132 height 12
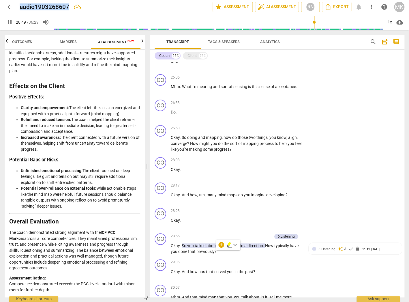
drag, startPoint x: 69, startPoint y: 6, endPoint x: 18, endPoint y: 10, distance: 51.3
click at [18, 10] on div "arrow_back audio1903268607 edit star Assessment auto_fix_high AI Assessment RN …" at bounding box center [205, 7] width 400 height 10
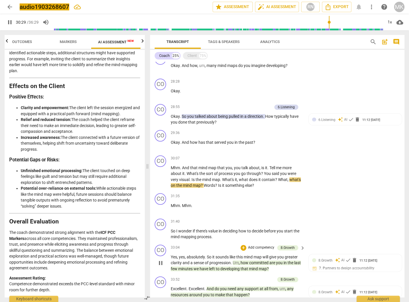
scroll to position [1205, 0]
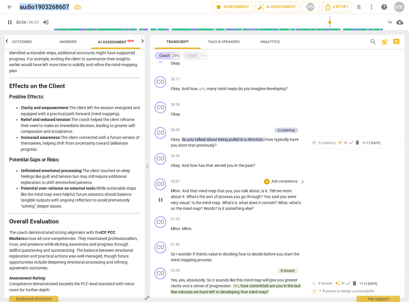
drag, startPoint x: 160, startPoint y: 201, endPoint x: 167, endPoint y: 196, distance: 8.9
click at [160, 201] on span "pause" at bounding box center [160, 199] width 7 height 7
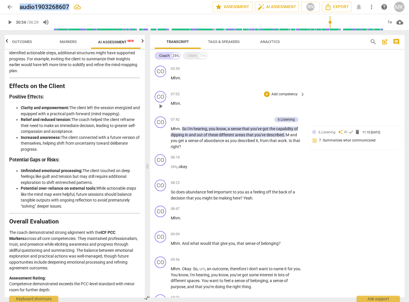
scroll to position [208, 0]
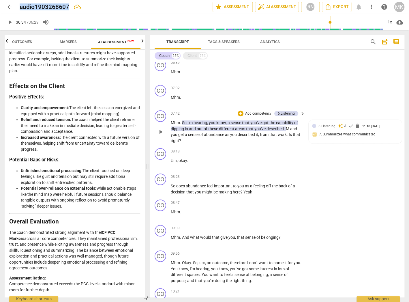
click at [213, 133] on span "abundance" at bounding box center [214, 134] width 21 height 5
click at [215, 134] on span "abundance" at bounding box center [214, 134] width 21 height 5
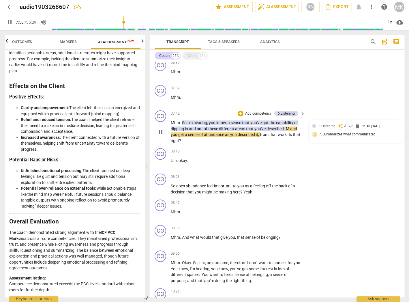
drag, startPoint x: 215, startPoint y: 134, endPoint x: 207, endPoint y: 137, distance: 8.9
click at [207, 137] on p "Mhm . So I'm hearing , you know , a sense that you've got the capability of dip…" at bounding box center [237, 132] width 132 height 24
drag, startPoint x: 205, startPoint y: 135, endPoint x: 223, endPoint y: 135, distance: 17.6
click at [223, 135] on span "abundance" at bounding box center [214, 134] width 21 height 5
click at [160, 130] on span "pause" at bounding box center [160, 131] width 7 height 7
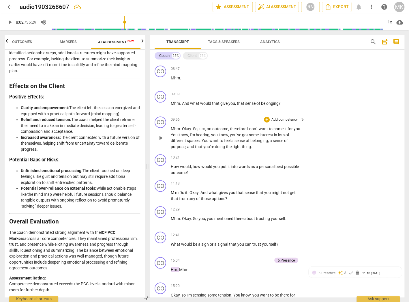
scroll to position [346, 0]
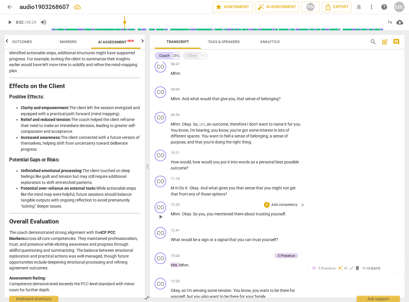
click at [260, 213] on span "trusting" at bounding box center [263, 214] width 15 height 5
click at [162, 217] on span "pause" at bounding box center [160, 216] width 7 height 7
drag, startPoint x: 255, startPoint y: 213, endPoint x: 285, endPoint y: 215, distance: 30.1
click at [285, 215] on p "Mhm . Okay . So you , you mentioned there about trusting yourself ." at bounding box center [237, 214] width 132 height 6
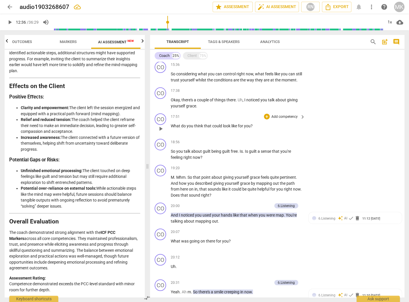
scroll to position [623, 0]
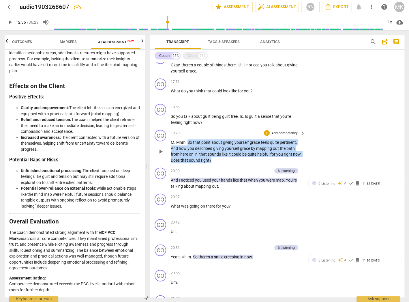
drag, startPoint x: 224, startPoint y: 165, endPoint x: 188, endPoint y: 145, distance: 41.2
click at [188, 145] on p "M . Mhm . So that point about giving yourself grace feels quite pertinent . And…" at bounding box center [237, 151] width 132 height 24
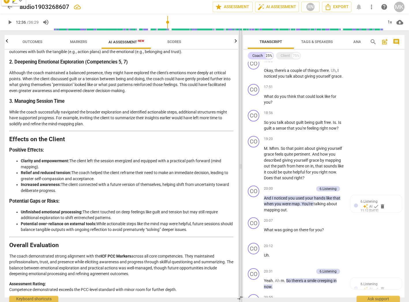
scroll to position [0, 0]
drag, startPoint x: 147, startPoint y: 167, endPoint x: 240, endPoint y: 167, distance: 93.2
click at [240, 167] on span at bounding box center [240, 166] width 3 height 272
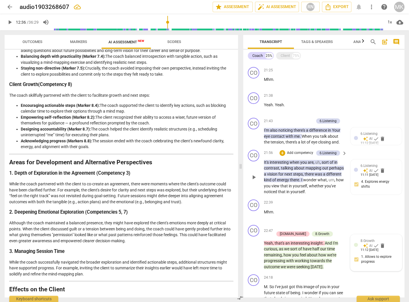
scroll to position [986, 0]
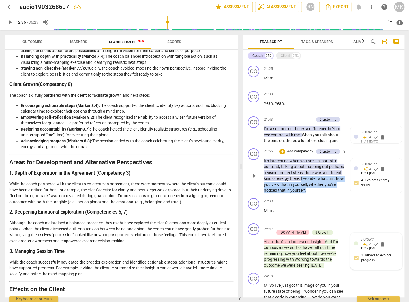
drag, startPoint x: 335, startPoint y: 187, endPoint x: 318, endPoint y: 176, distance: 20.5
click at [318, 176] on p "It's interesting when you are , uh , sort of in contrast , talking about mappin…" at bounding box center [304, 175] width 80 height 35
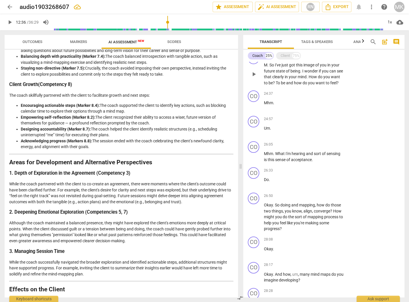
scroll to position [1217, 0]
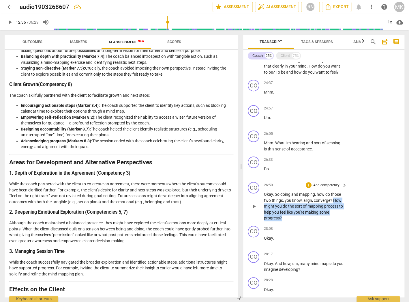
drag, startPoint x: 332, startPoint y: 204, endPoint x: 332, endPoint y: 220, distance: 16.7
click at [332, 220] on p "Okay . So doing and mapping , how do those two things , you know , align , conv…" at bounding box center [304, 206] width 80 height 30
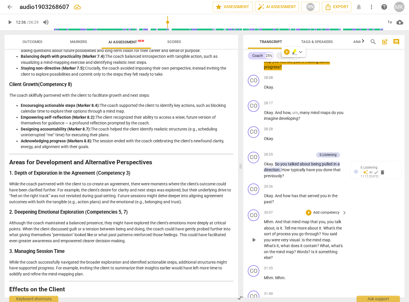
scroll to position [1379, 0]
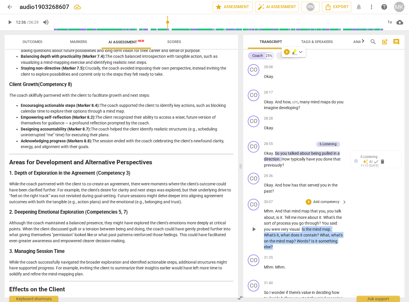
drag, startPoint x: 311, startPoint y: 232, endPoint x: 311, endPoint y: 248, distance: 15.6
click at [311, 248] on p "Mhm . And that mind map that you , you talk about , is it . Tell me more about …" at bounding box center [304, 229] width 80 height 42
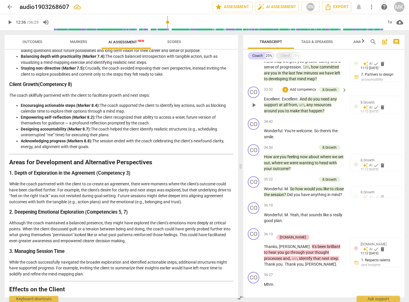
scroll to position [1656, 0]
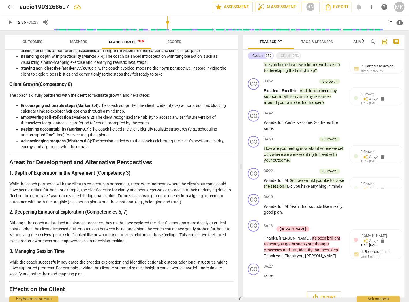
type input "757"
